Goal: Find specific page/section: Find specific page/section

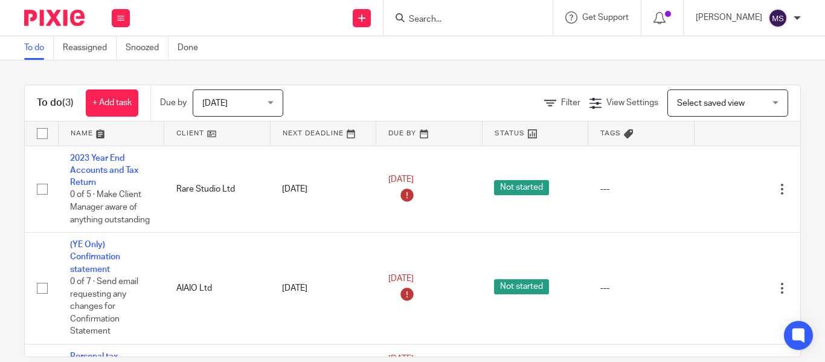
click at [396, 20] on div at bounding box center [466, 17] width 141 height 15
click at [408, 20] on input "Search" at bounding box center [462, 19] width 109 height 11
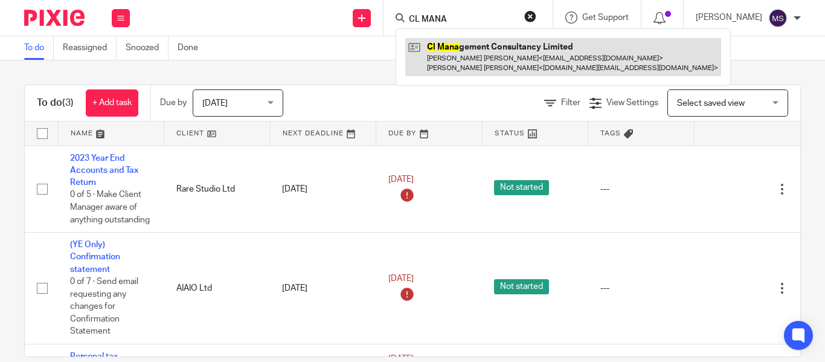
type input "CL MANA"
click at [449, 43] on link at bounding box center [563, 56] width 316 height 37
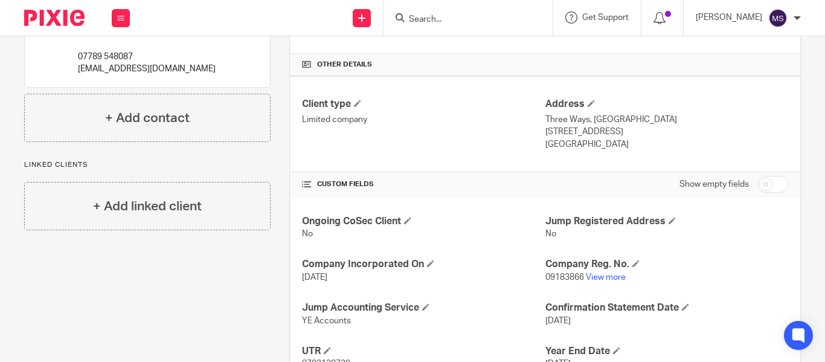
scroll to position [291, 0]
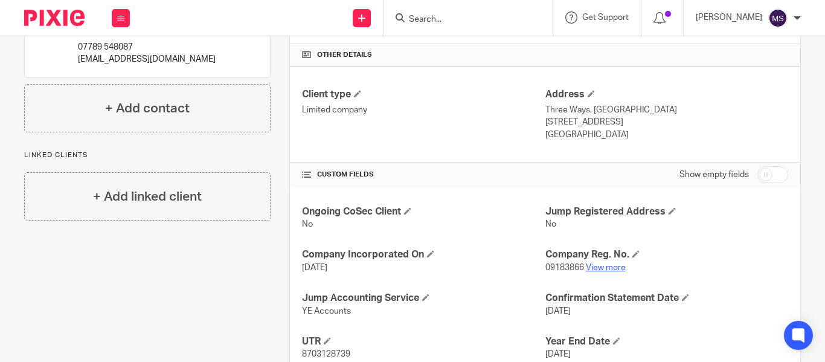
click at [613, 269] on link "View more" at bounding box center [606, 267] width 40 height 8
